Goal: Register for event/course

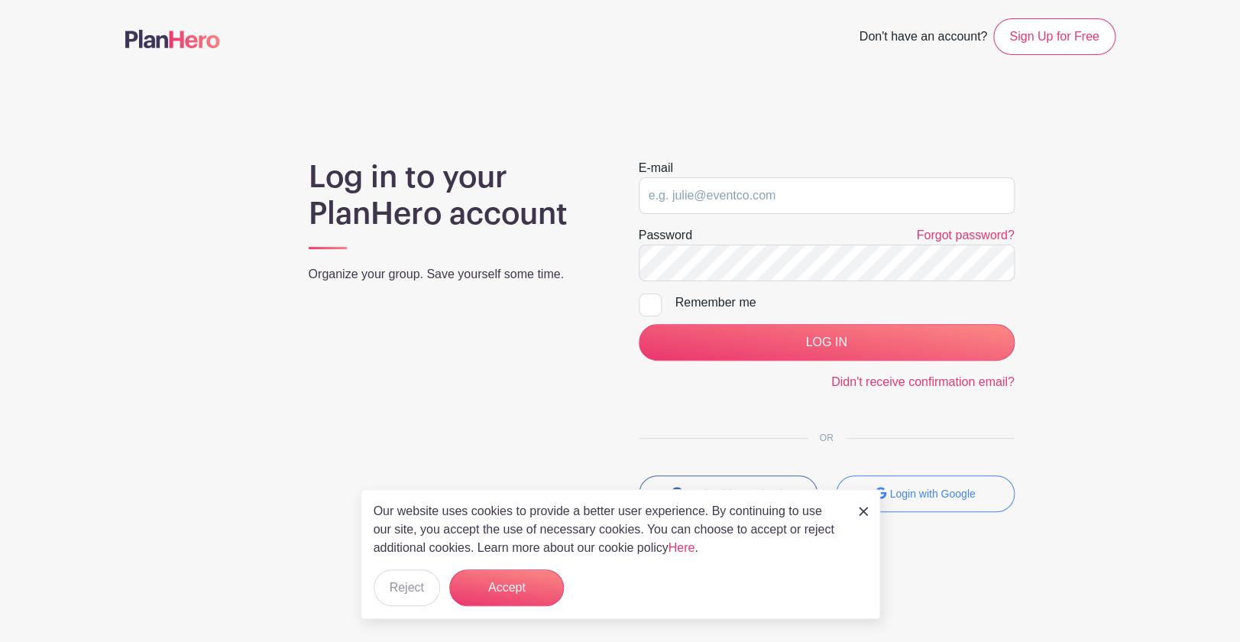
type input "hello@mountainshadows.org"
click at [725, 307] on div "Remember me" at bounding box center [845, 302] width 339 height 18
click at [649, 303] on input "Remember me" at bounding box center [644, 298] width 10 height 10
checkbox input "true"
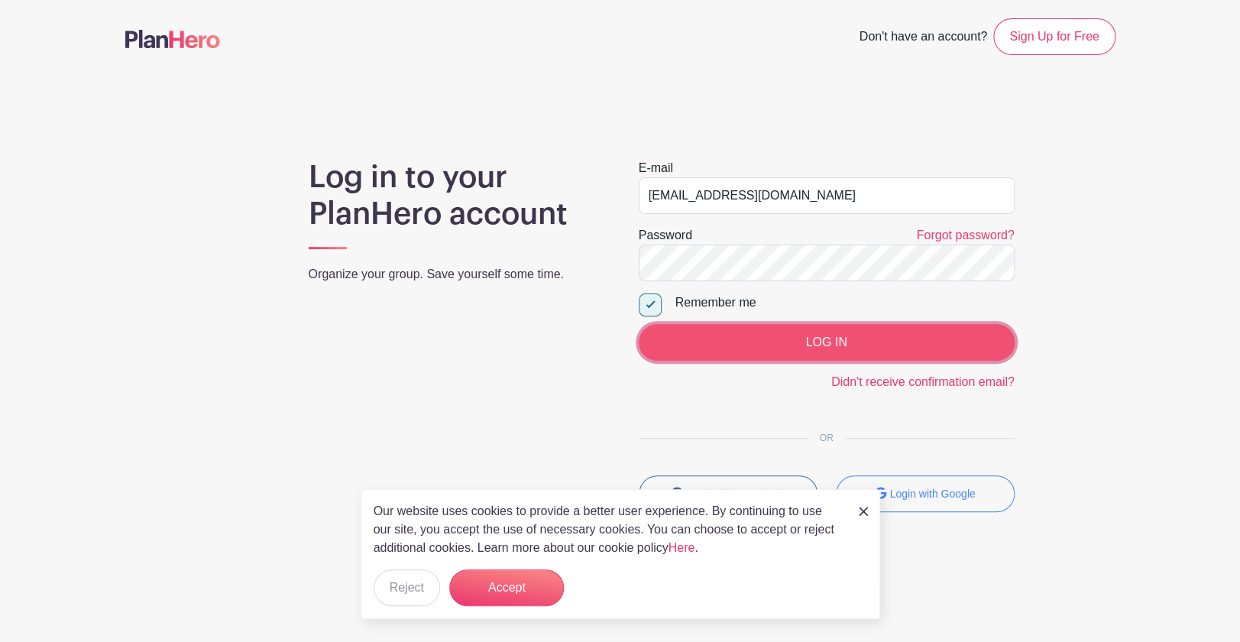
click at [732, 337] on input "LOG IN" at bounding box center [827, 342] width 376 height 37
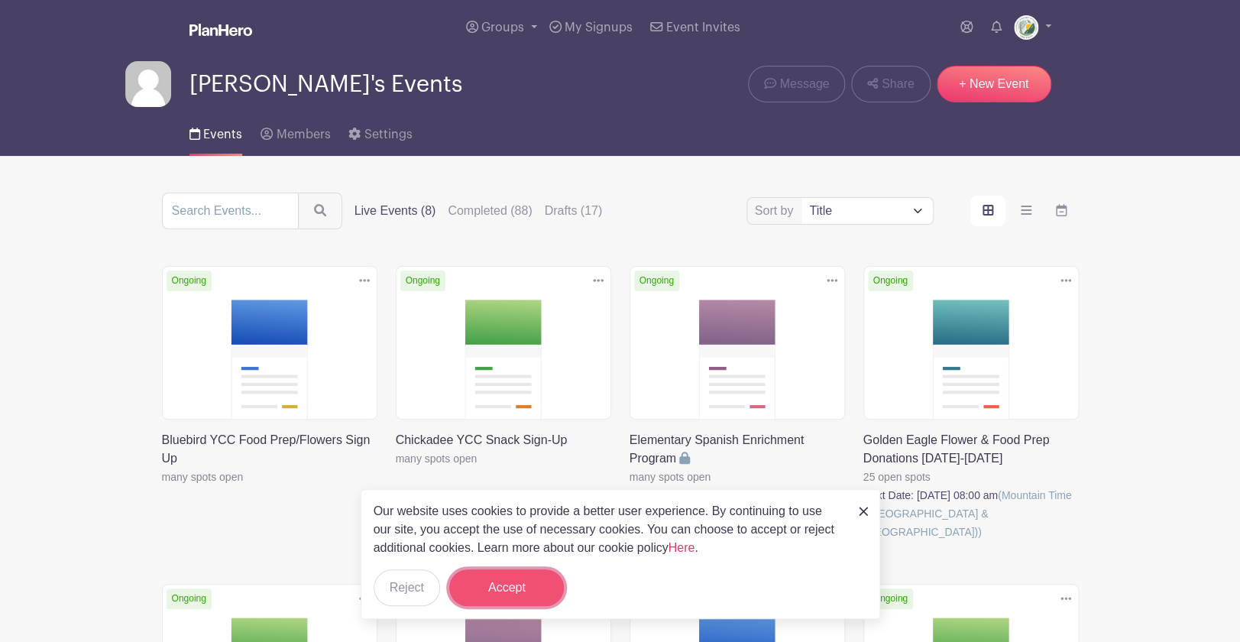
click at [524, 579] on button "Accept" at bounding box center [506, 587] width 115 height 37
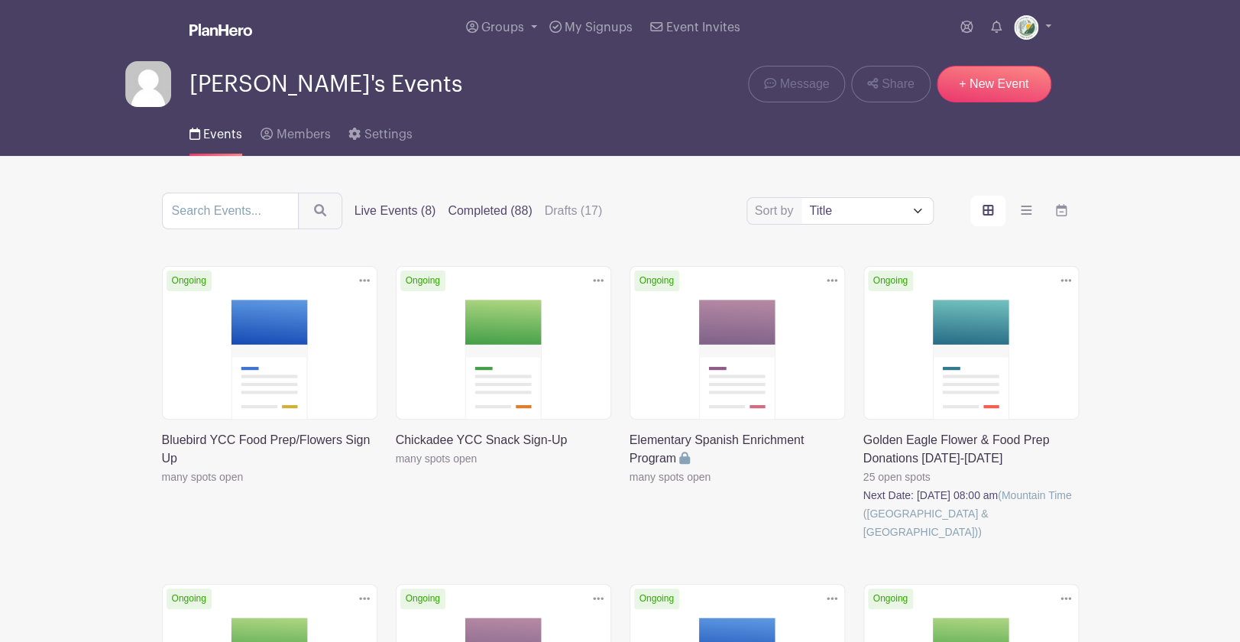
click at [472, 215] on label "Completed (88)" at bounding box center [490, 211] width 84 height 18
click at [0, 0] on input "Completed (88)" at bounding box center [0, 0] width 0 height 0
click at [504, 213] on label "Completed (88)" at bounding box center [490, 211] width 84 height 18
click at [0, 0] on input "Completed (88)" at bounding box center [0, 0] width 0 height 0
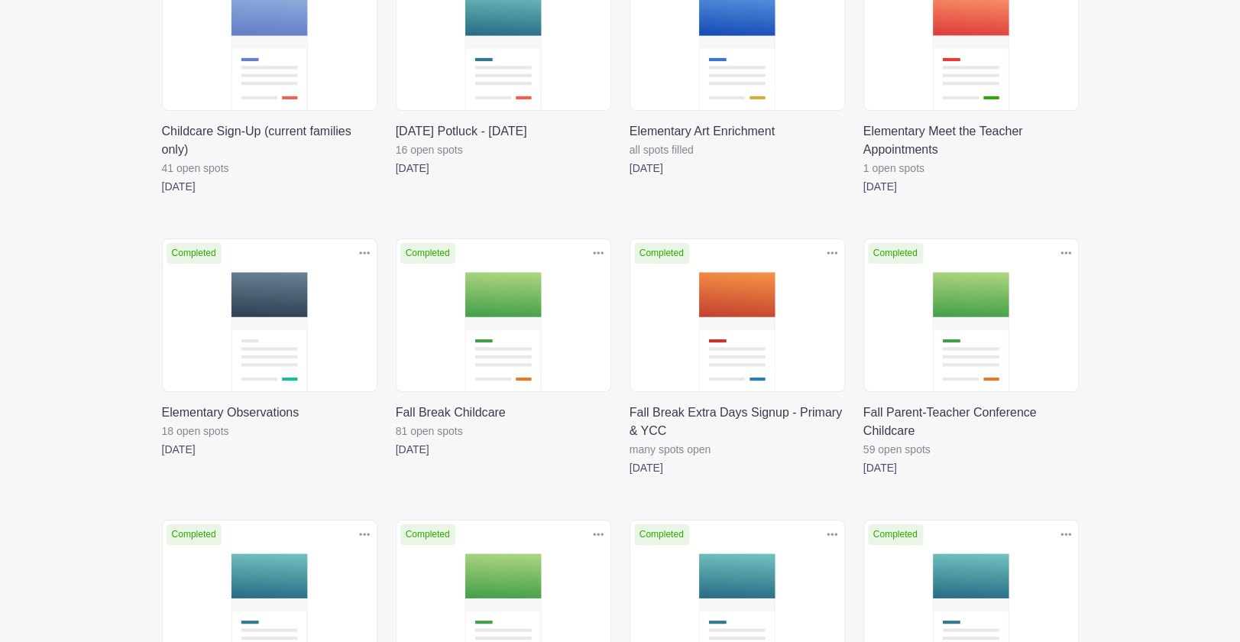
scroll to position [2263, 0]
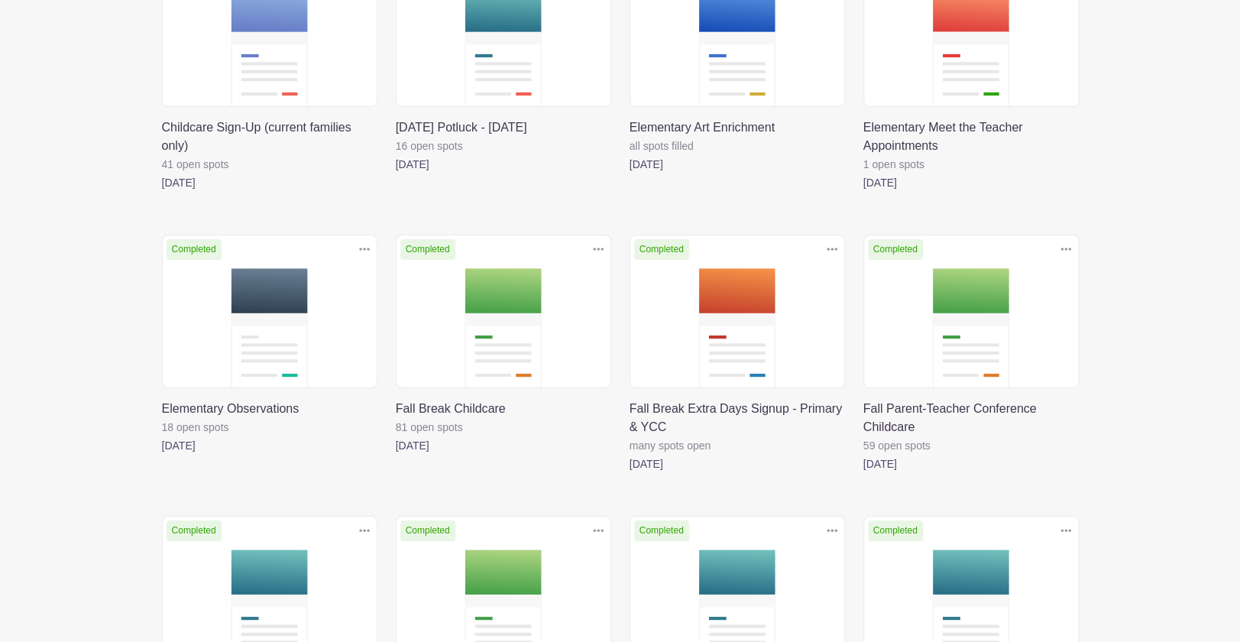
click at [396, 455] on link at bounding box center [396, 455] width 0 height 0
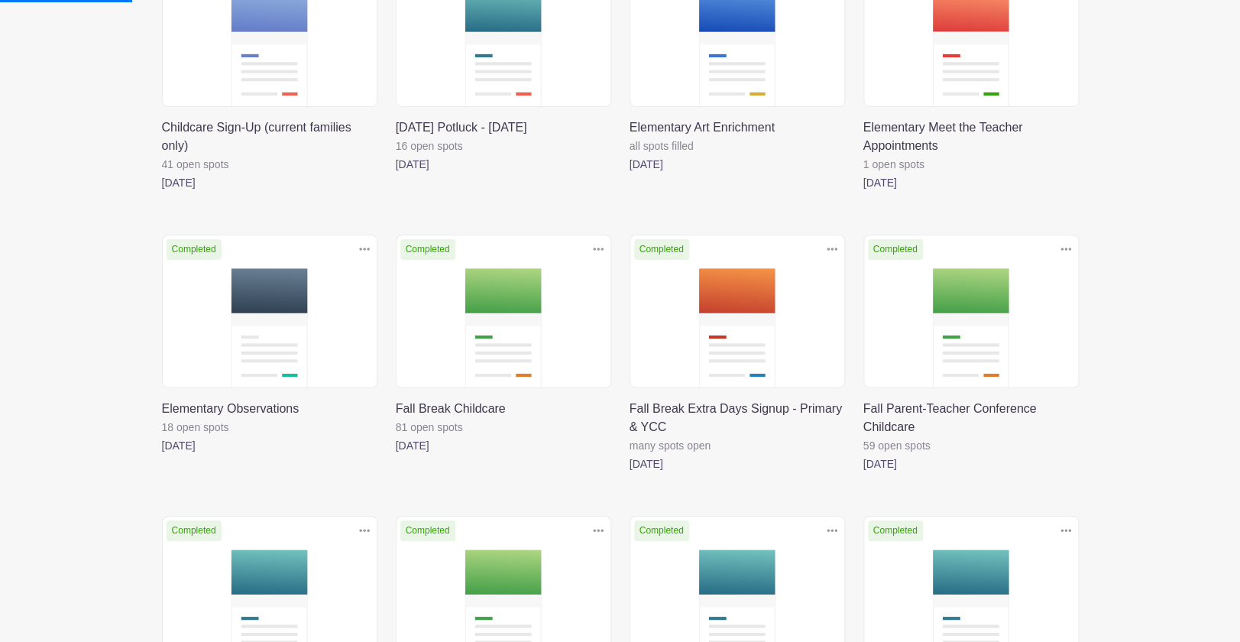
click at [396, 455] on link at bounding box center [396, 455] width 0 height 0
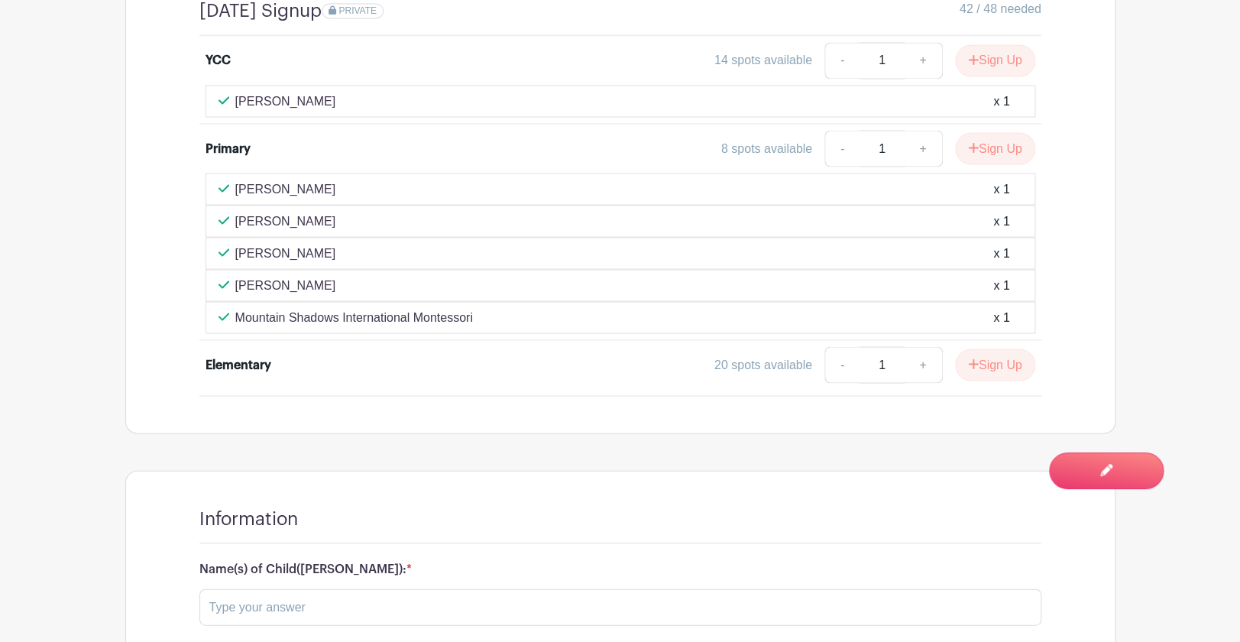
scroll to position [1141, 0]
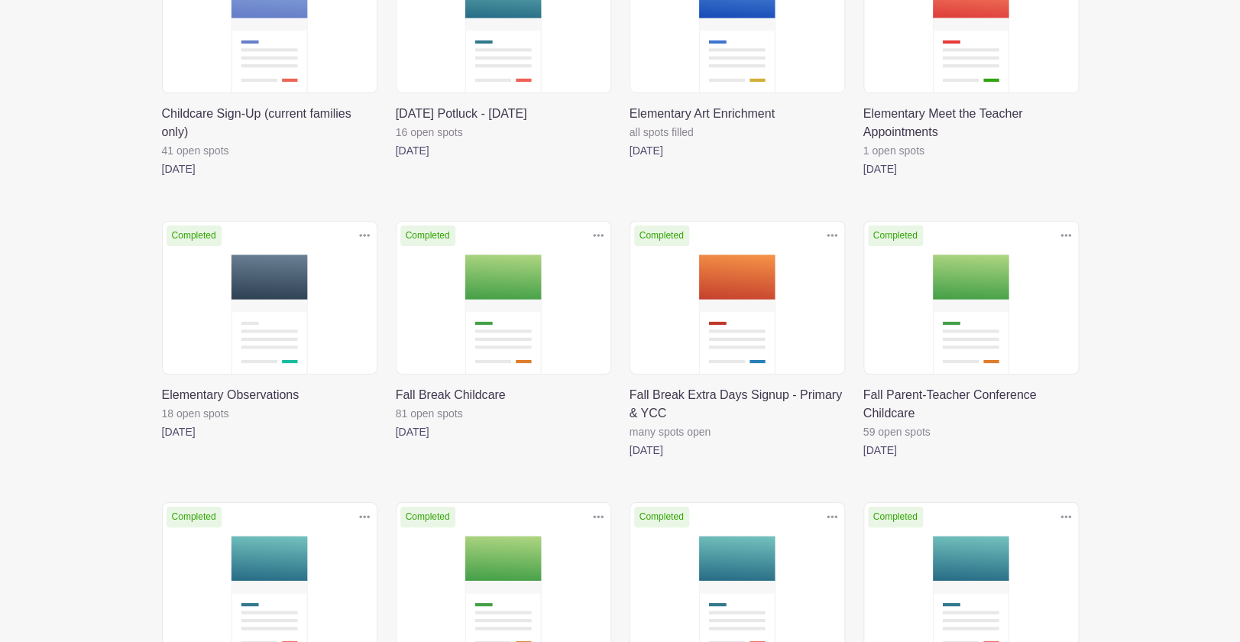
scroll to position [2313, 0]
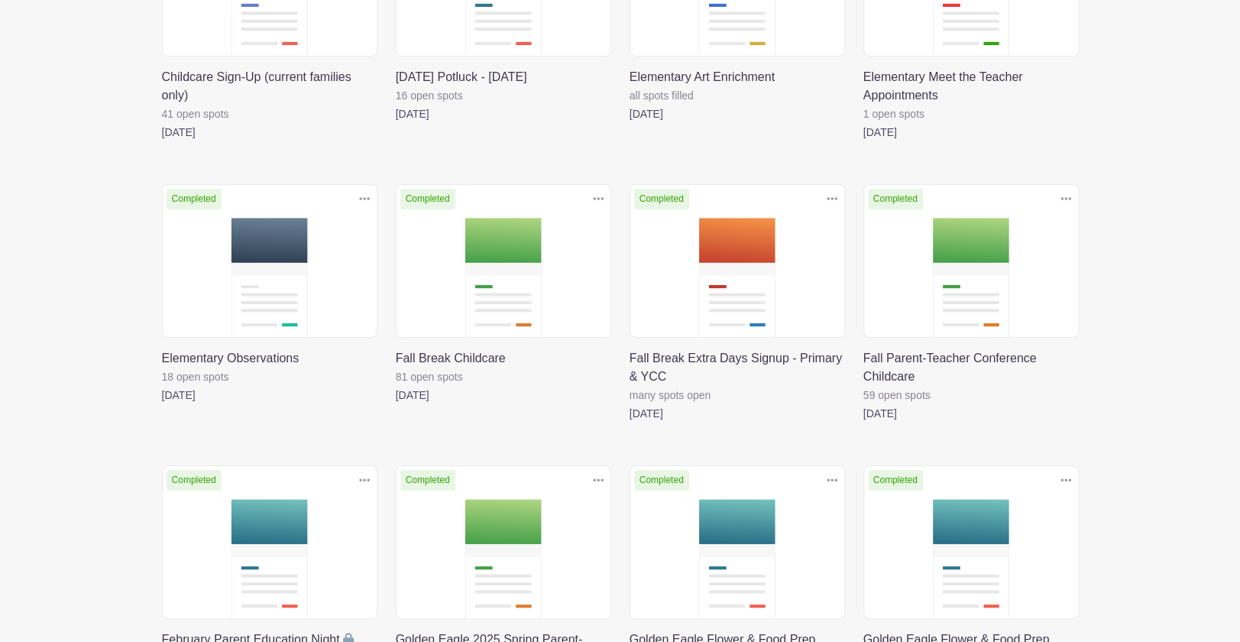
click at [864, 423] on link at bounding box center [864, 423] width 0 height 0
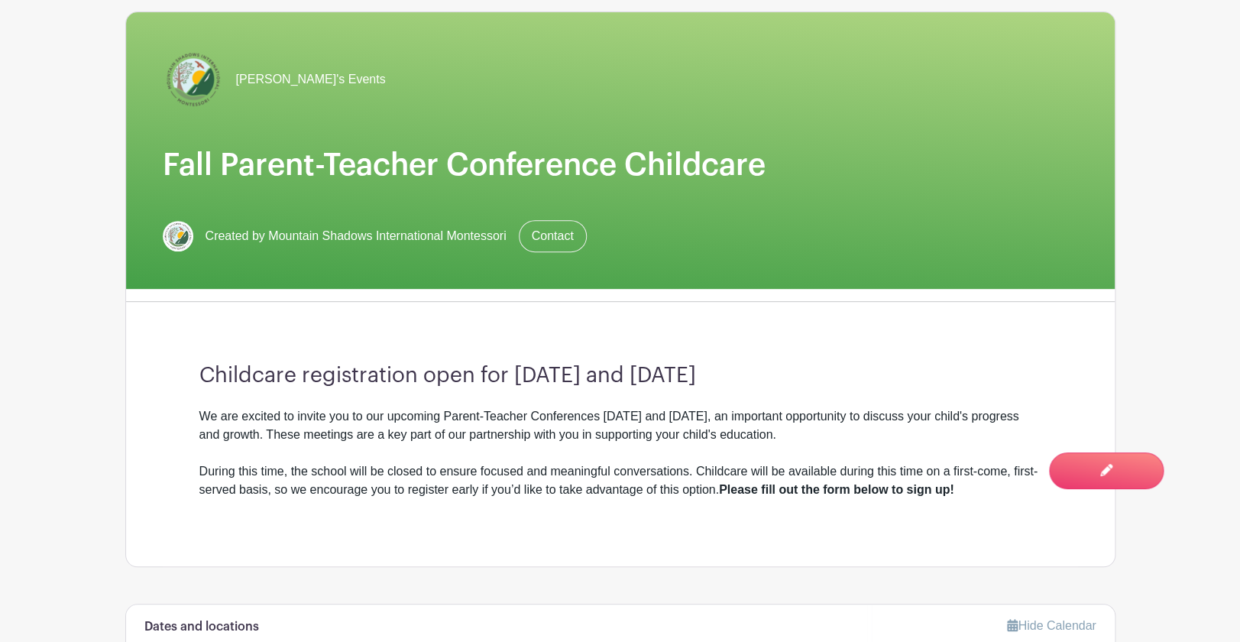
scroll to position [345, 0]
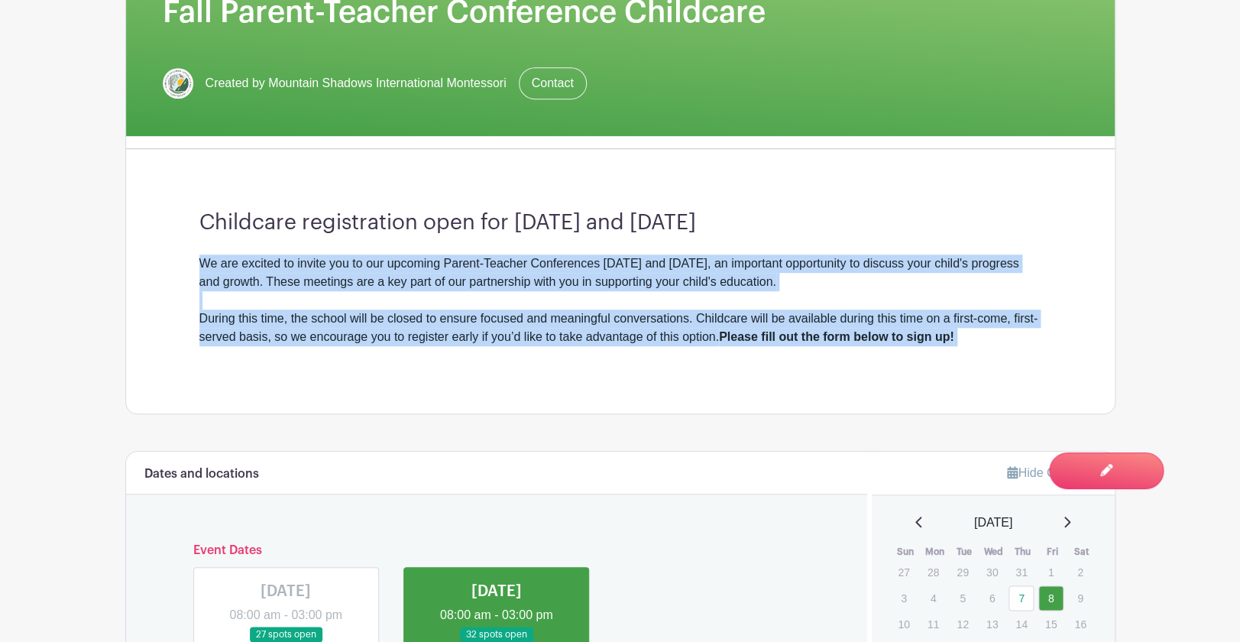
drag, startPoint x: 202, startPoint y: 268, endPoint x: 1045, endPoint y: 381, distance: 851.2
click at [1045, 381] on div "Childcare registration open for [DATE] and [DATE] We are excited to invite you …" at bounding box center [621, 287] width 916 height 252
click at [629, 306] on div "We are excited to invite you to our upcoming Parent-Teacher Conferences [DATE] …" at bounding box center [620, 309] width 842 height 110
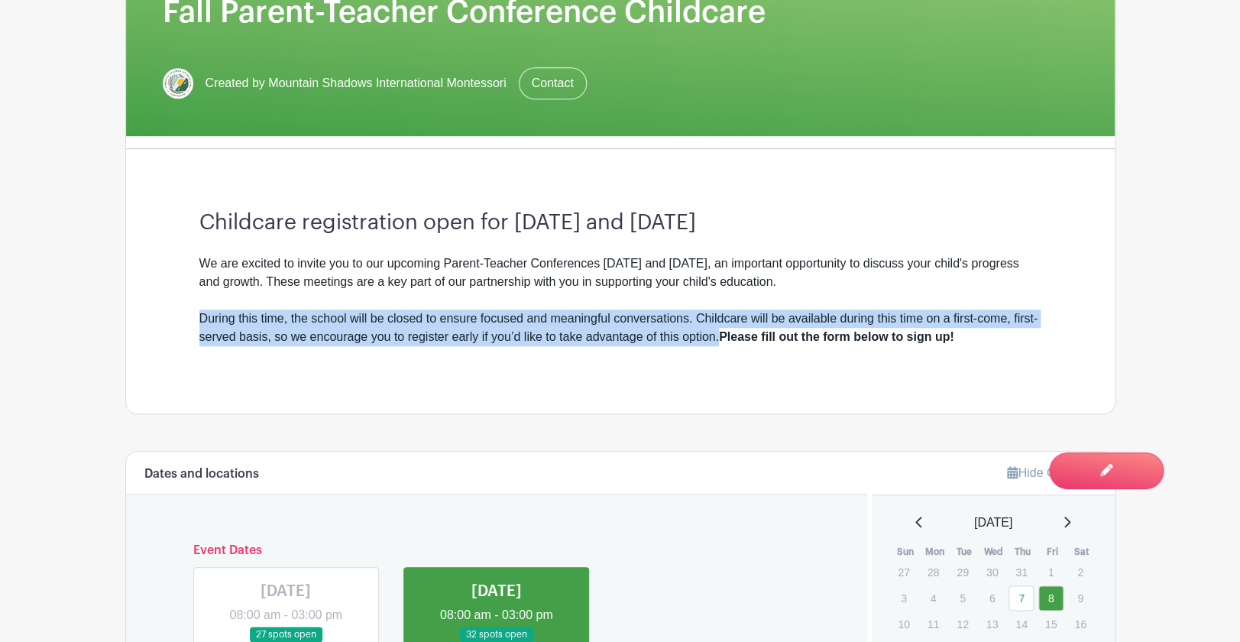
drag, startPoint x: 750, startPoint y: 342, endPoint x: 196, endPoint y: 325, distance: 554.3
click at [196, 325] on div "Childcare registration open for [DATE] and [DATE] We are excited to invite you …" at bounding box center [621, 287] width 916 height 252
copy div "During this time, the school will be closed to ensure focused and meaningful co…"
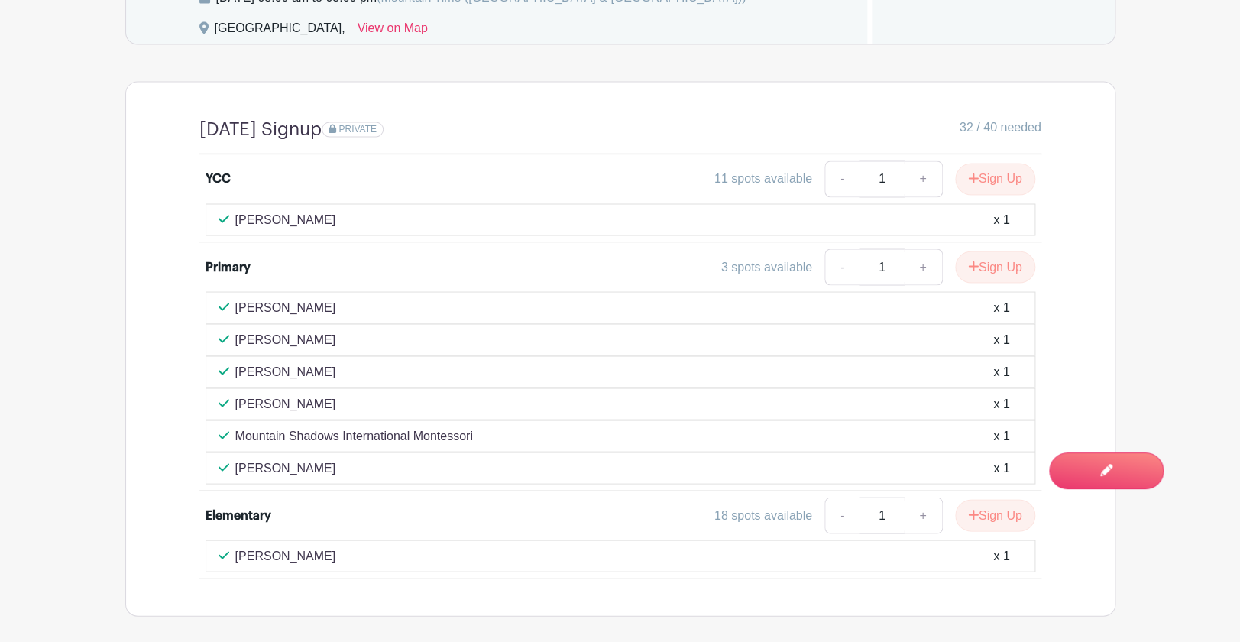
scroll to position [1047, 0]
